Goal: Check status: Check status

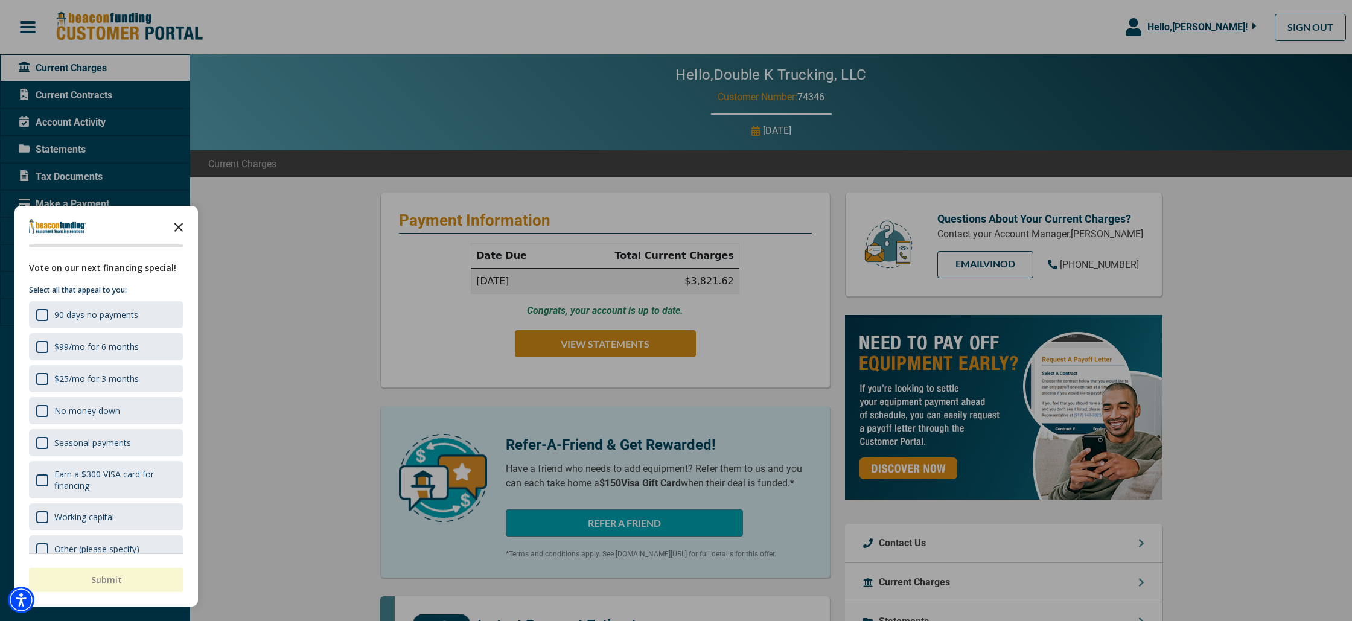
click at [177, 223] on icon "Close the survey" at bounding box center [179, 226] width 24 height 24
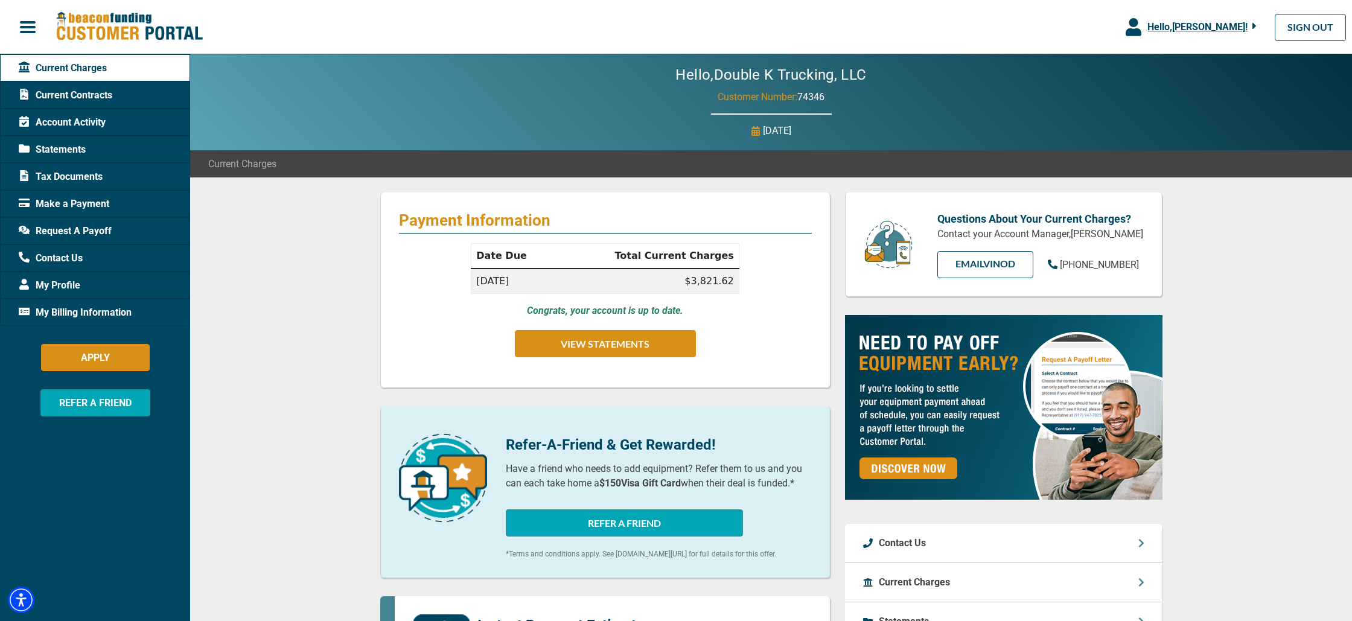
click at [74, 94] on span "Current Contracts" at bounding box center [66, 95] width 94 height 14
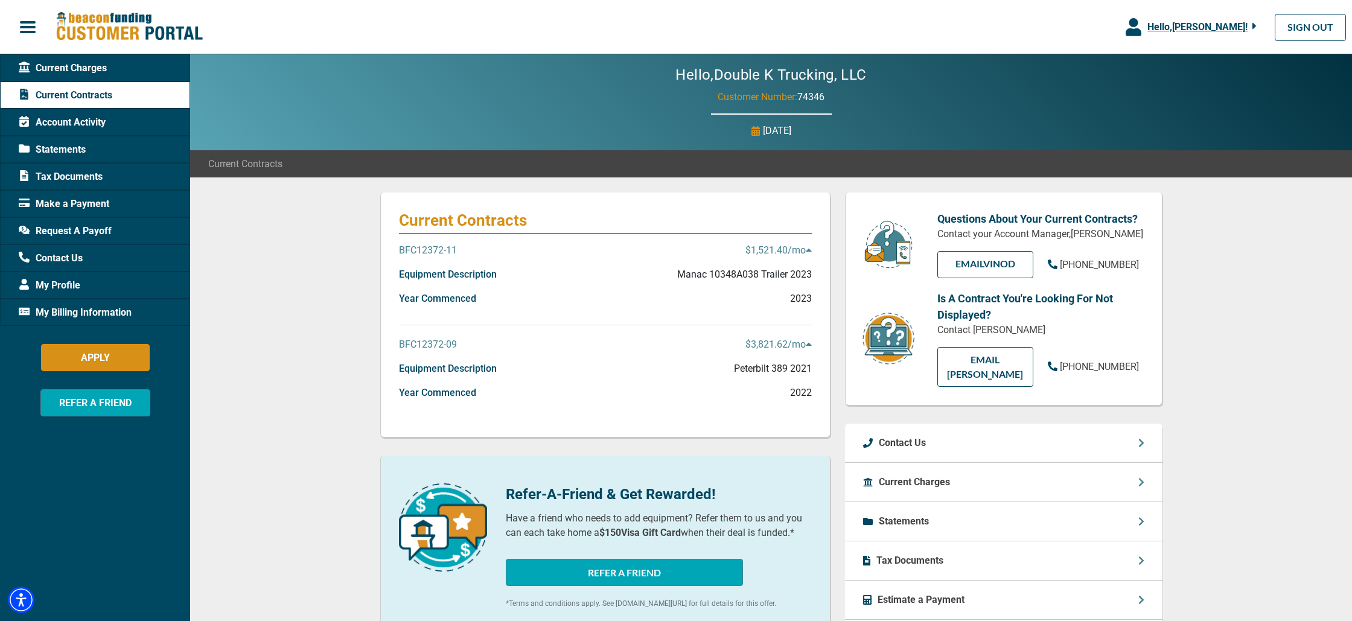
click at [440, 345] on p "BFC12372-09" at bounding box center [428, 344] width 58 height 14
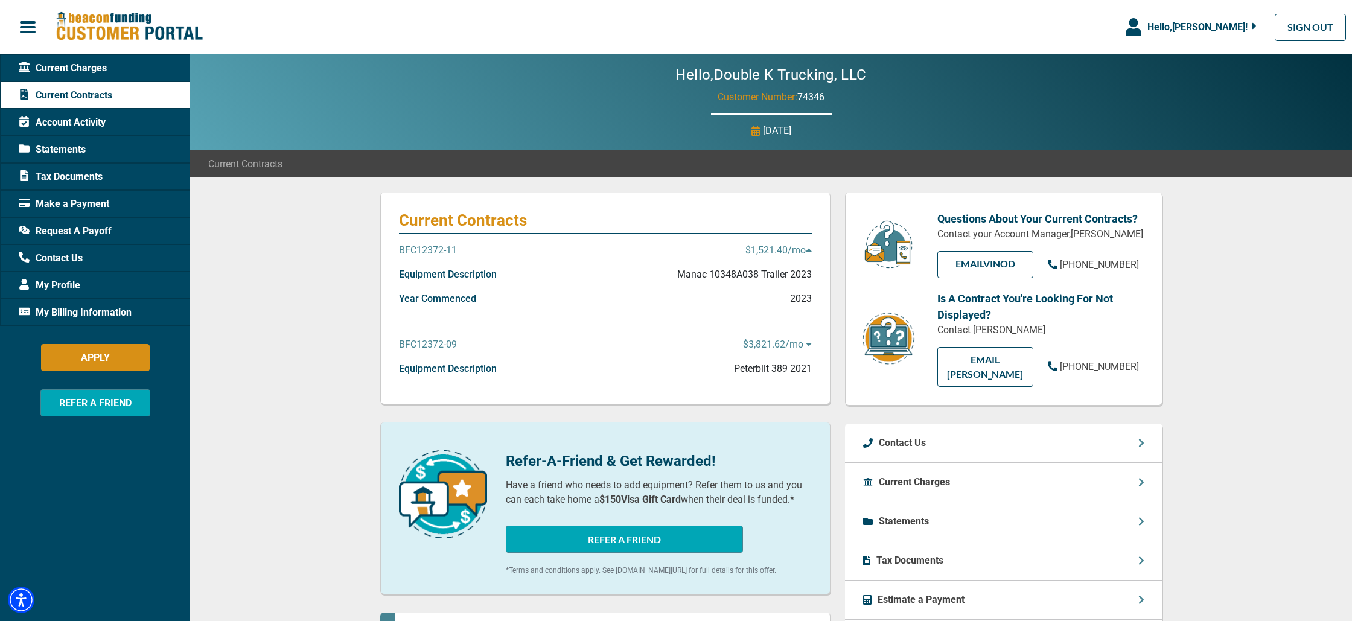
click at [440, 345] on p "BFC12372-09" at bounding box center [428, 344] width 58 height 14
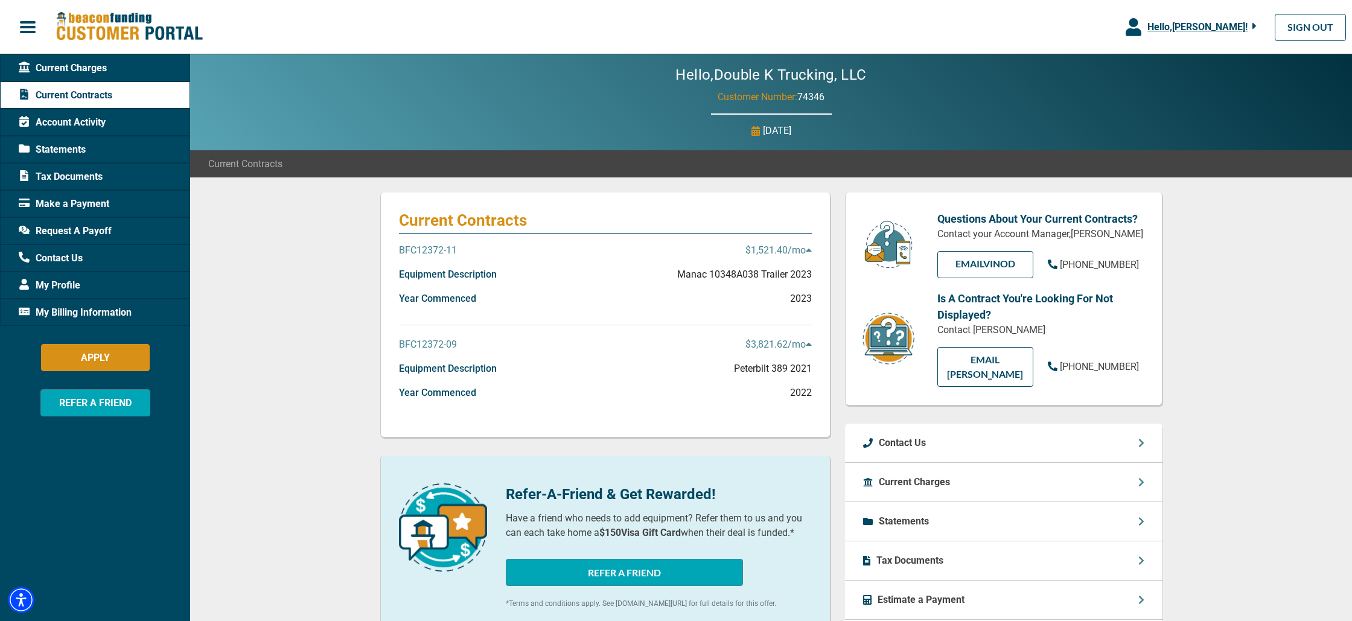
click at [86, 229] on span "Request A Payoff" at bounding box center [65, 231] width 93 height 14
click at [83, 233] on span "Request A Payoff" at bounding box center [65, 231] width 93 height 14
click at [30, 230] on span "Request A Payoff" at bounding box center [65, 231] width 93 height 14
click at [425, 348] on p "BFC12372-09" at bounding box center [428, 344] width 58 height 14
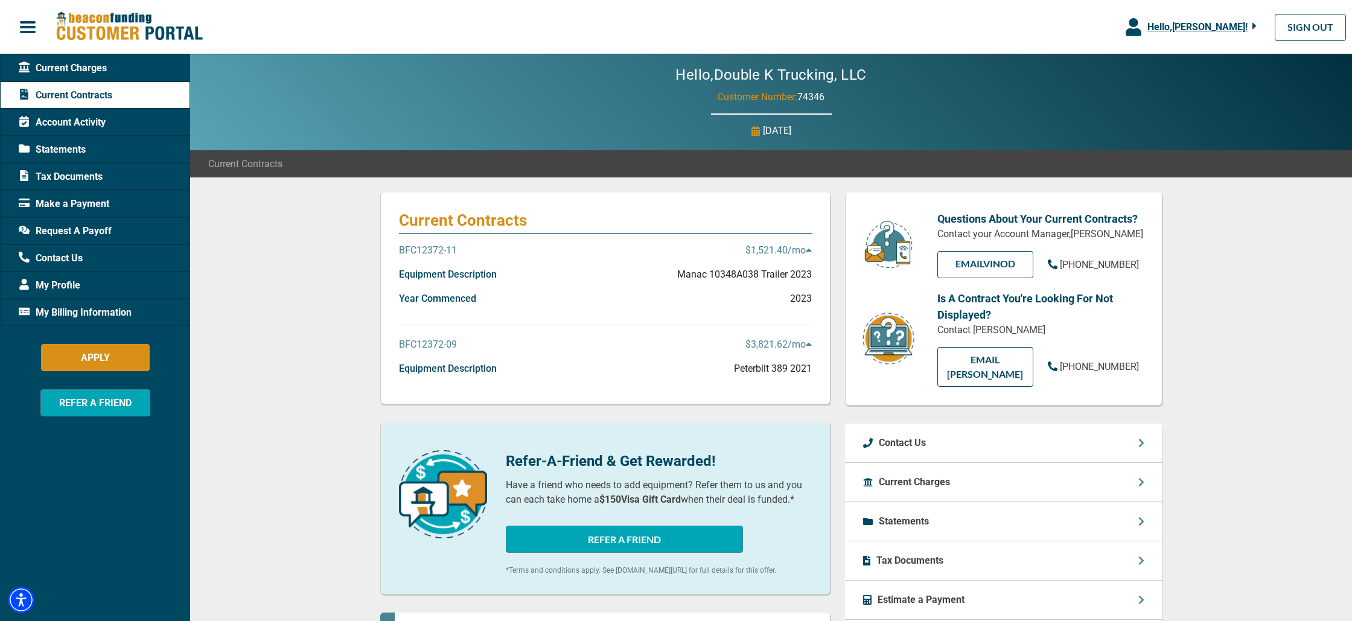
click at [425, 347] on p "BFC12372-09" at bounding box center [428, 344] width 58 height 14
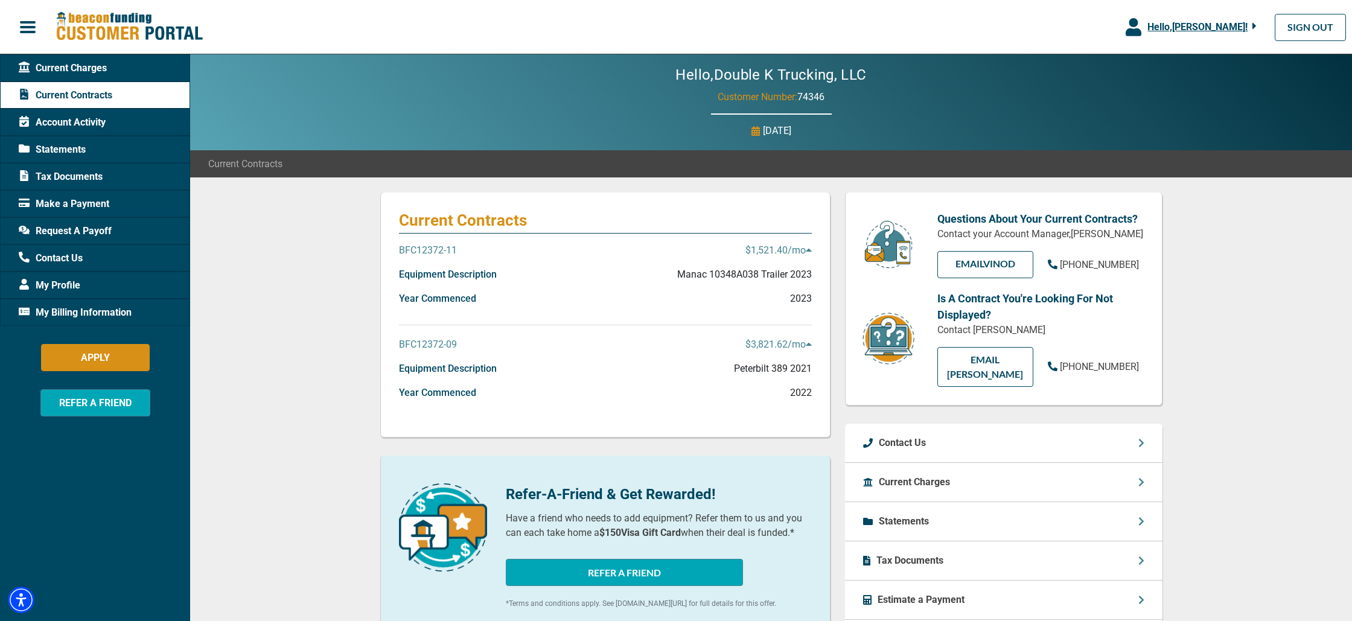
click at [68, 61] on span "Current Charges" at bounding box center [63, 68] width 88 height 14
click at [112, 24] on img at bounding box center [129, 26] width 147 height 31
